Goal: Information Seeking & Learning: Learn about a topic

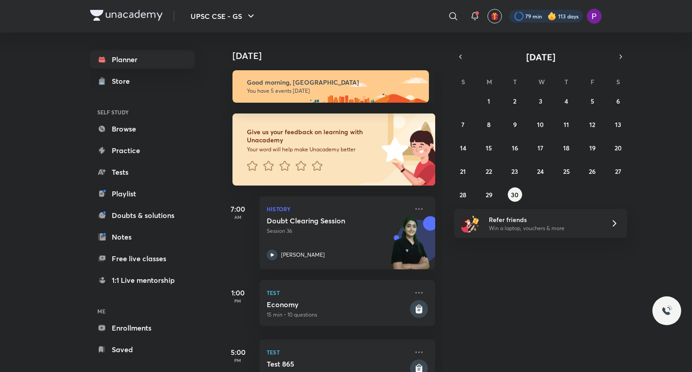
click at [515, 20] on div at bounding box center [546, 16] width 74 height 13
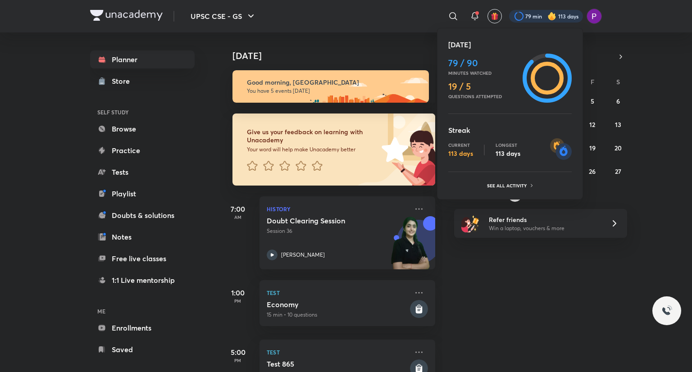
click at [515, 20] on div at bounding box center [346, 186] width 692 height 372
